Goal: Check status: Check status

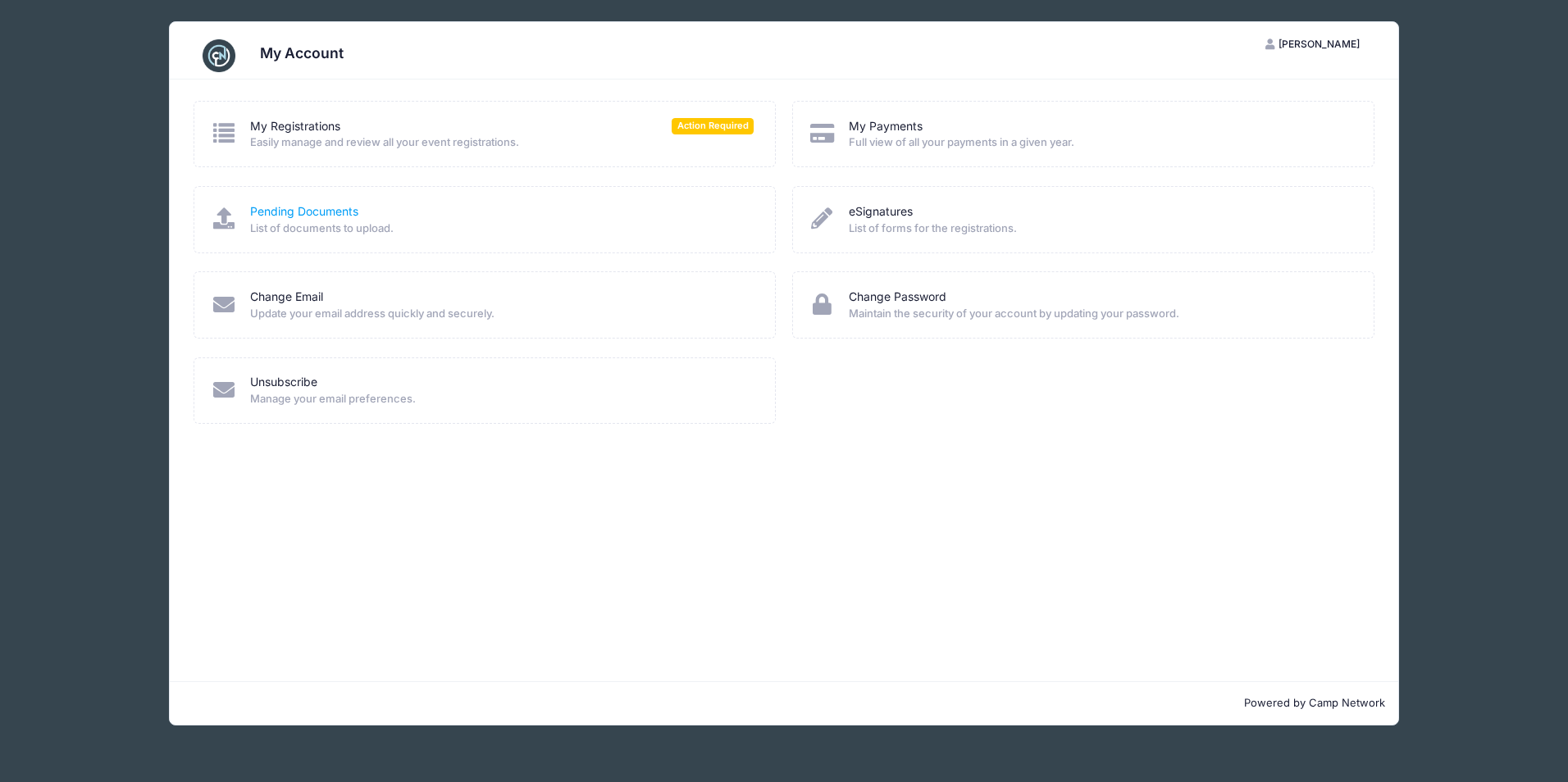
click at [317, 215] on link "Pending Documents" at bounding box center [304, 212] width 108 height 18
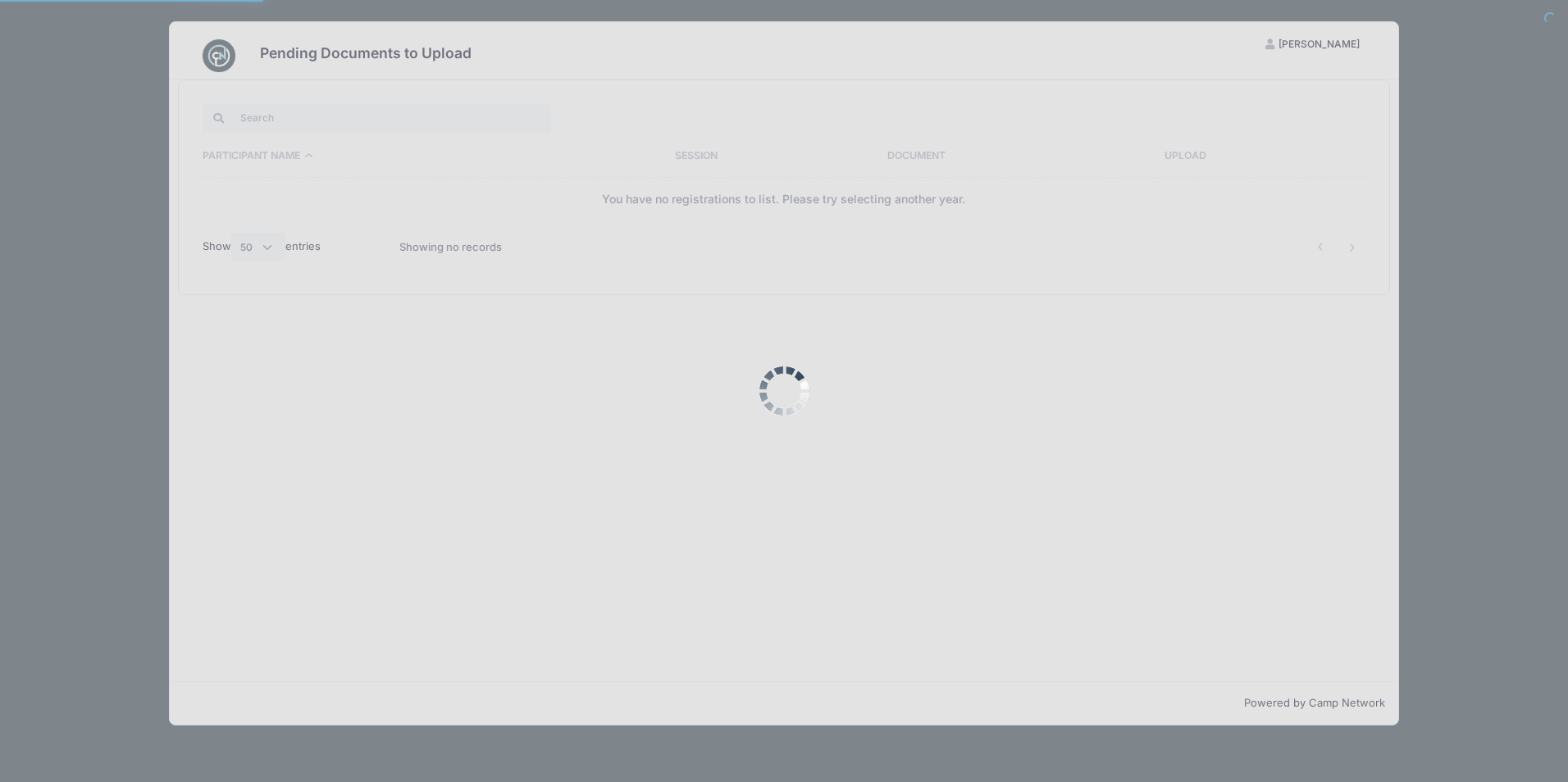
select select "50"
